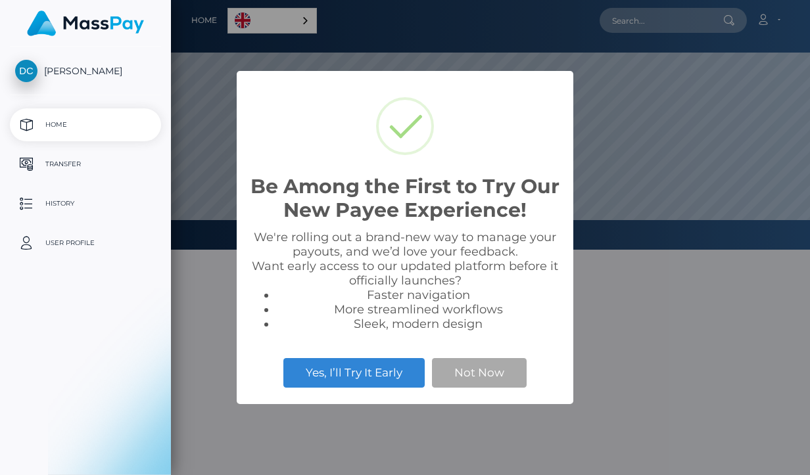
scroll to position [250, 639]
select select
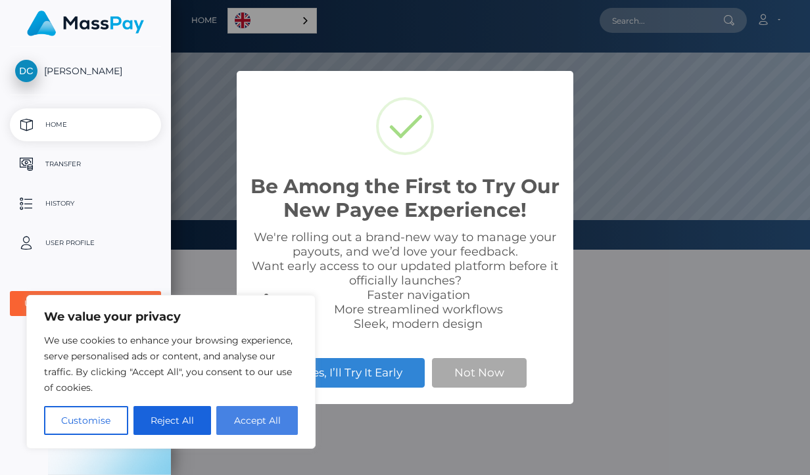
click at [264, 419] on button "Accept All" at bounding box center [257, 420] width 82 height 29
checkbox input "true"
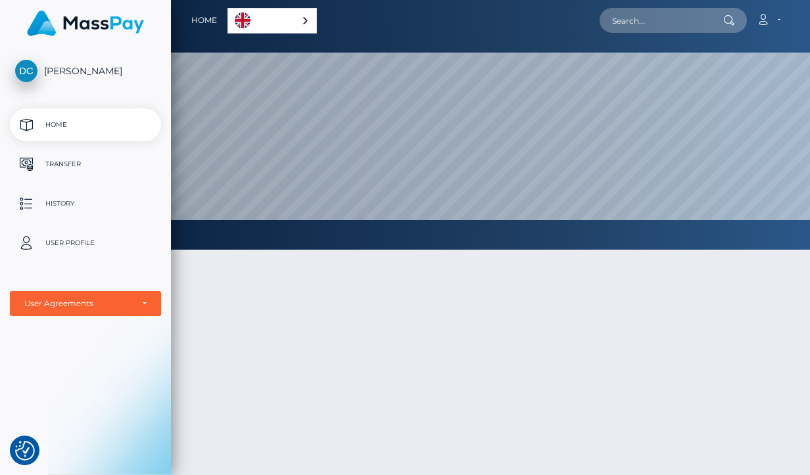
click at [482, 374] on div at bounding box center [490, 427] width 639 height 394
click at [778, 20] on link "Account" at bounding box center [768, 21] width 39 height 28
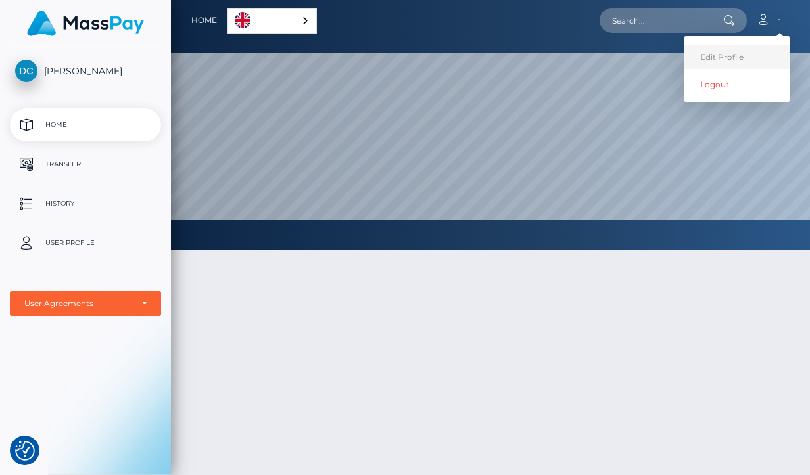
click at [748, 54] on link "Edit Profile" at bounding box center [736, 57] width 105 height 24
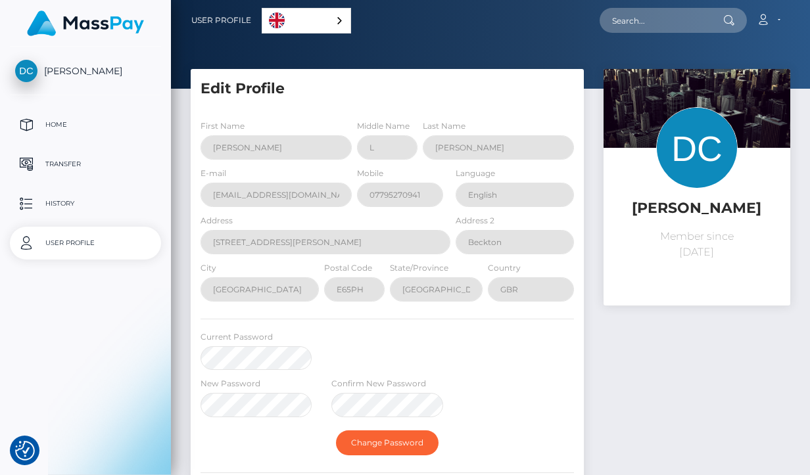
select select
click at [47, 123] on p "Home" at bounding box center [85, 125] width 141 height 20
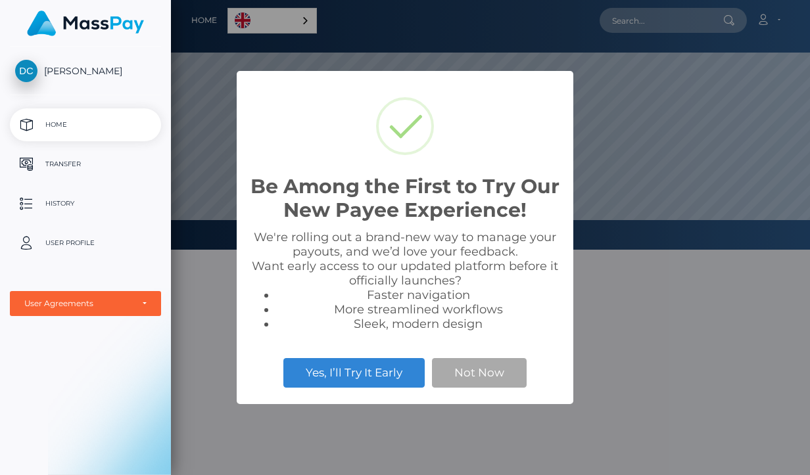
scroll to position [250, 639]
click at [490, 369] on button "Not Now" at bounding box center [479, 372] width 95 height 29
